Goal: Information Seeking & Learning: Learn about a topic

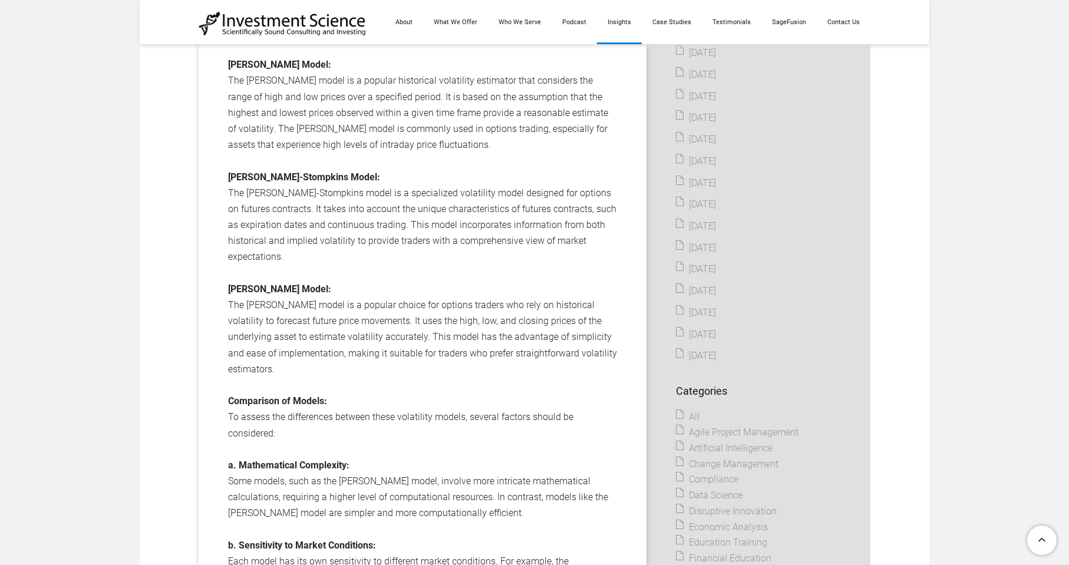
scroll to position [1002, 0]
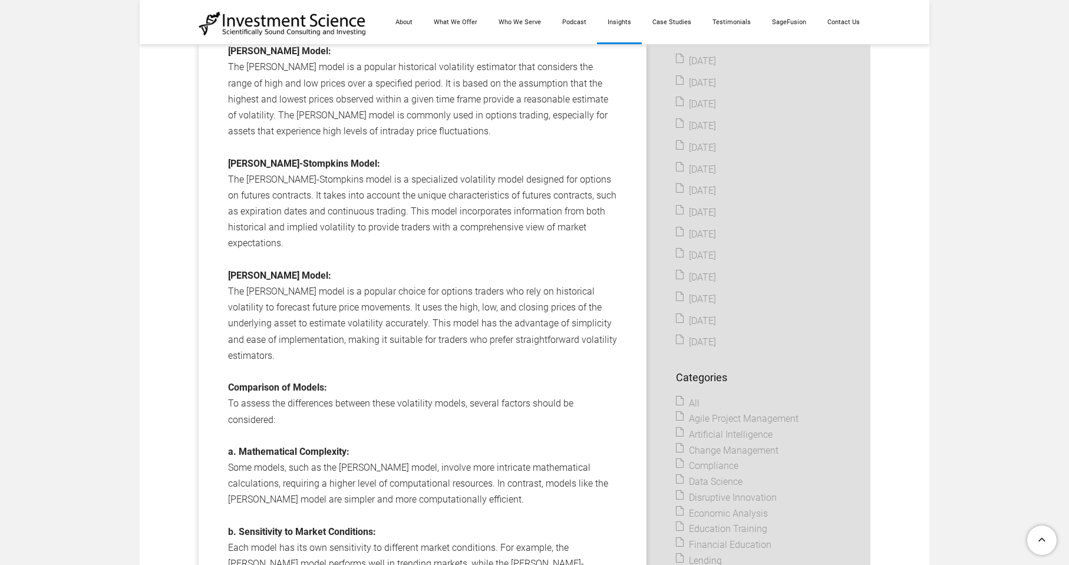
click at [243, 274] on strong "[PERSON_NAME] Model:" at bounding box center [279, 275] width 103 height 11
drag, startPoint x: 243, startPoint y: 274, endPoint x: 290, endPoint y: 274, distance: 47.2
click at [290, 274] on strong "[PERSON_NAME] Model:" at bounding box center [279, 275] width 103 height 11
click at [330, 274] on div "​Options trading is a complex and dynamic field that requires a deep understand…" at bounding box center [422, 283] width 389 height 1154
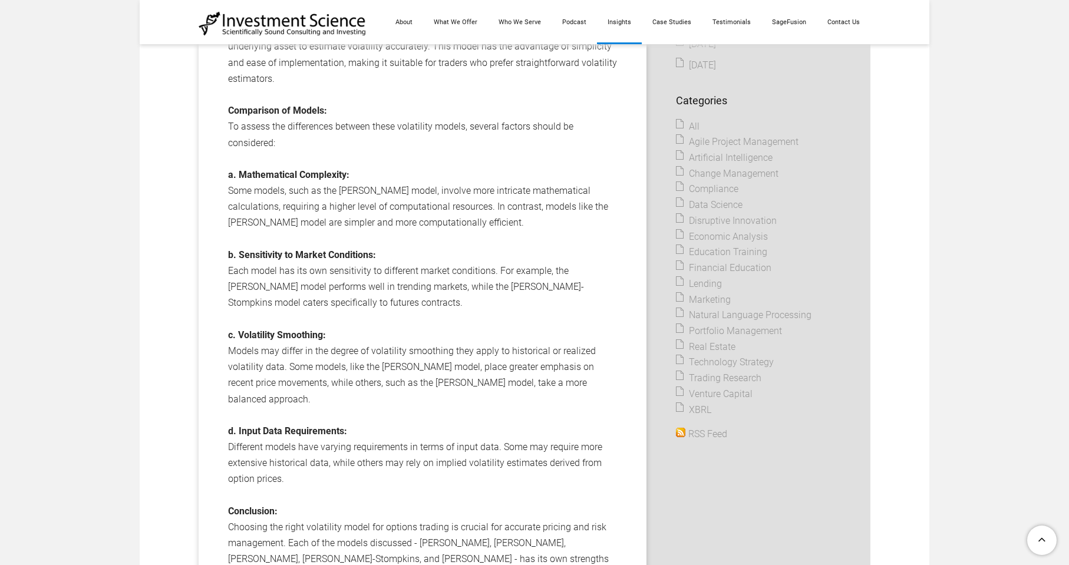
scroll to position [1297, 0]
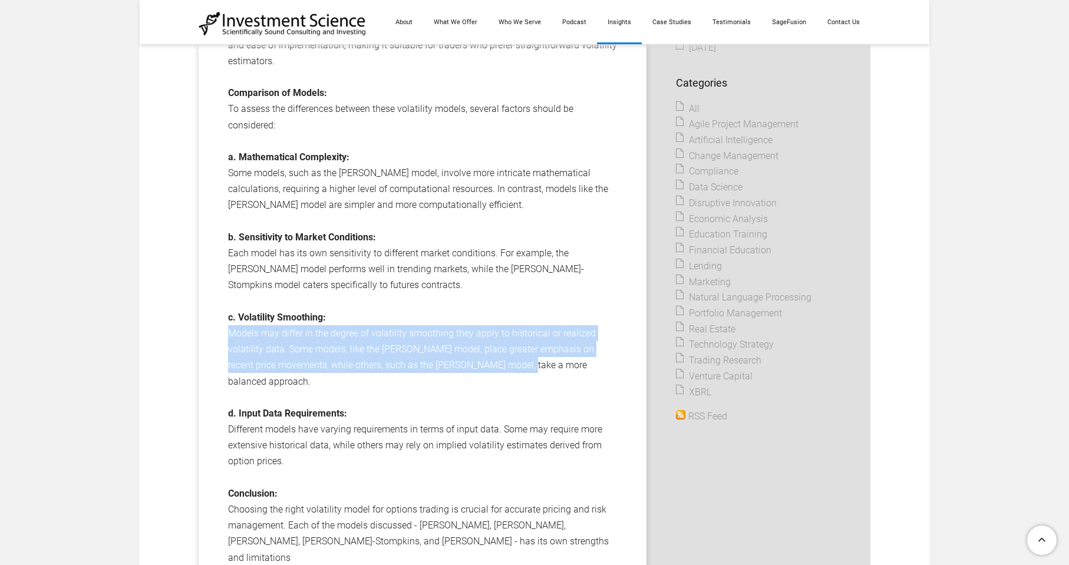
drag, startPoint x: 235, startPoint y: 332, endPoint x: 486, endPoint y: 360, distance: 252.7
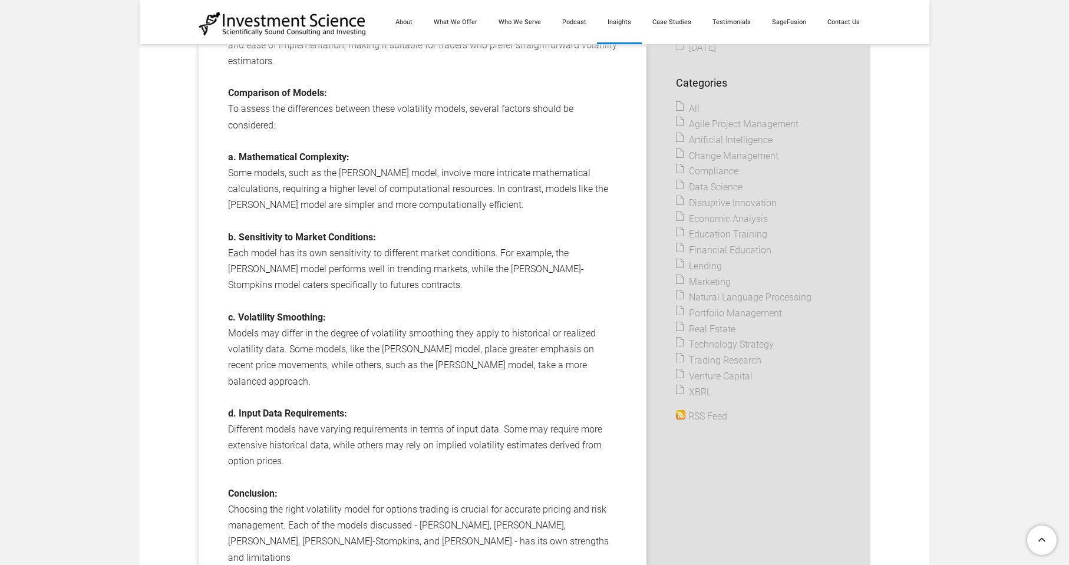
click at [241, 408] on strong "d. Input Data Requirements:" at bounding box center [287, 413] width 119 height 11
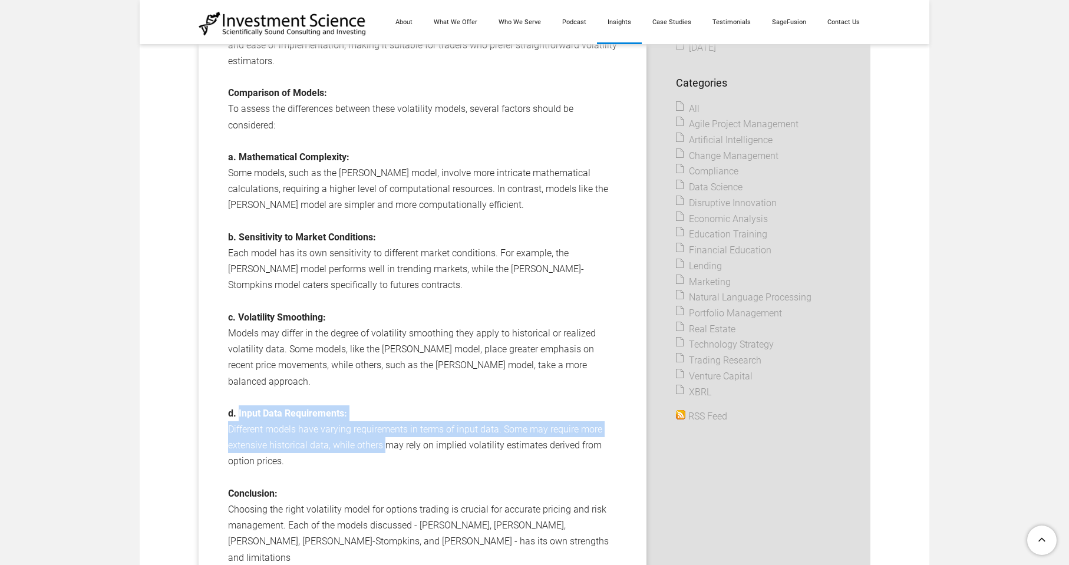
drag, startPoint x: 241, startPoint y: 398, endPoint x: 384, endPoint y: 437, distance: 148.4
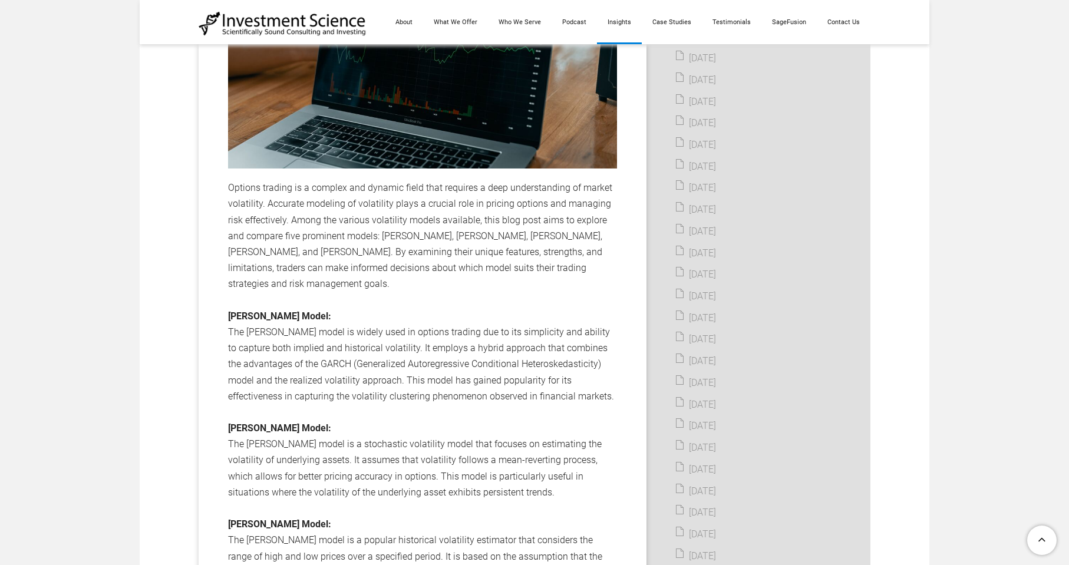
scroll to position [648, 0]
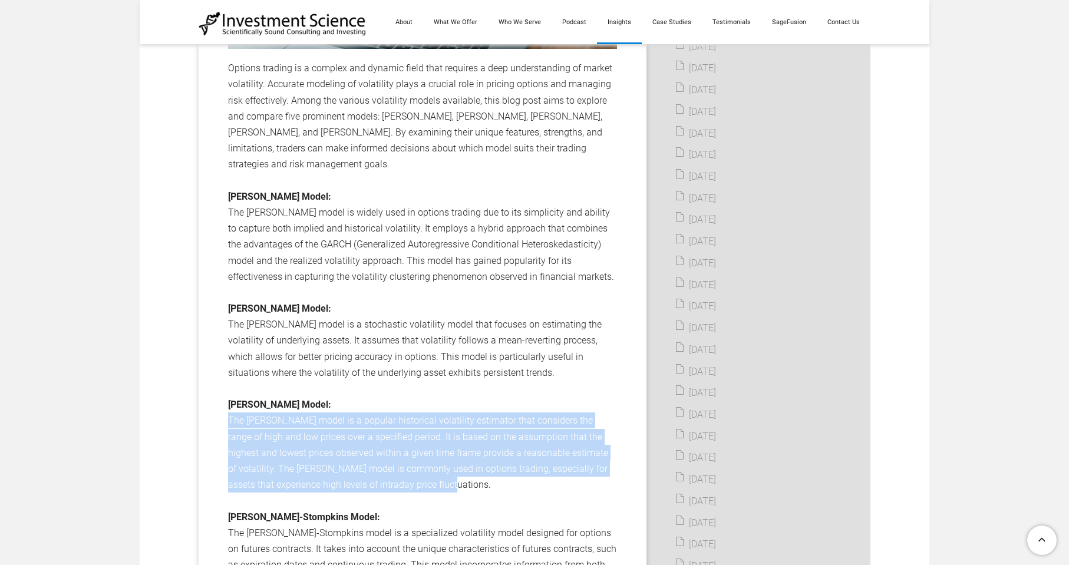
drag, startPoint x: 225, startPoint y: 417, endPoint x: 479, endPoint y: 482, distance: 262.1
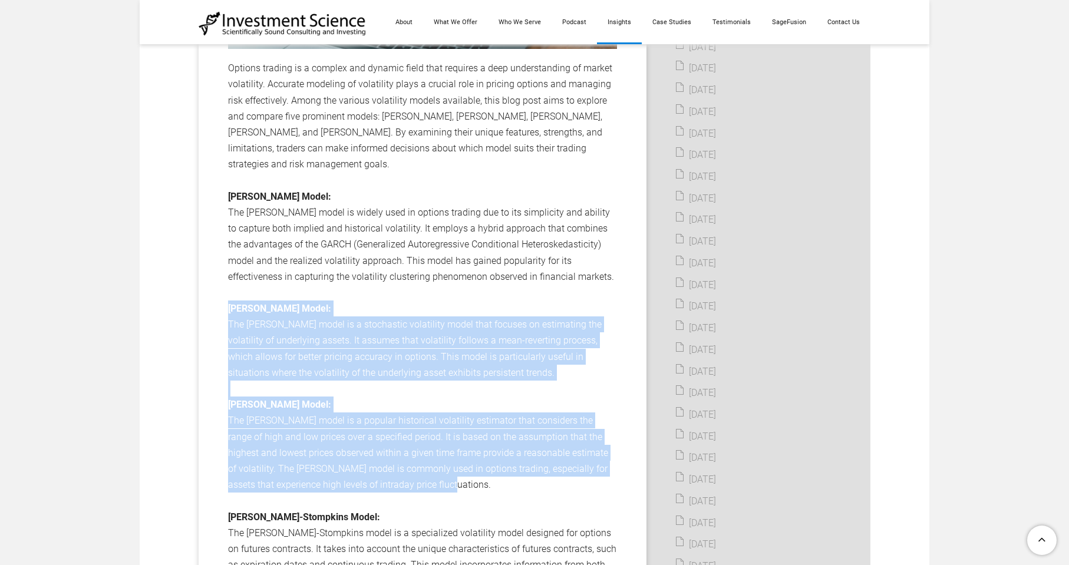
drag, startPoint x: 457, startPoint y: 488, endPoint x: 213, endPoint y: 303, distance: 305.9
